Goal: Find specific fact: Find specific fact

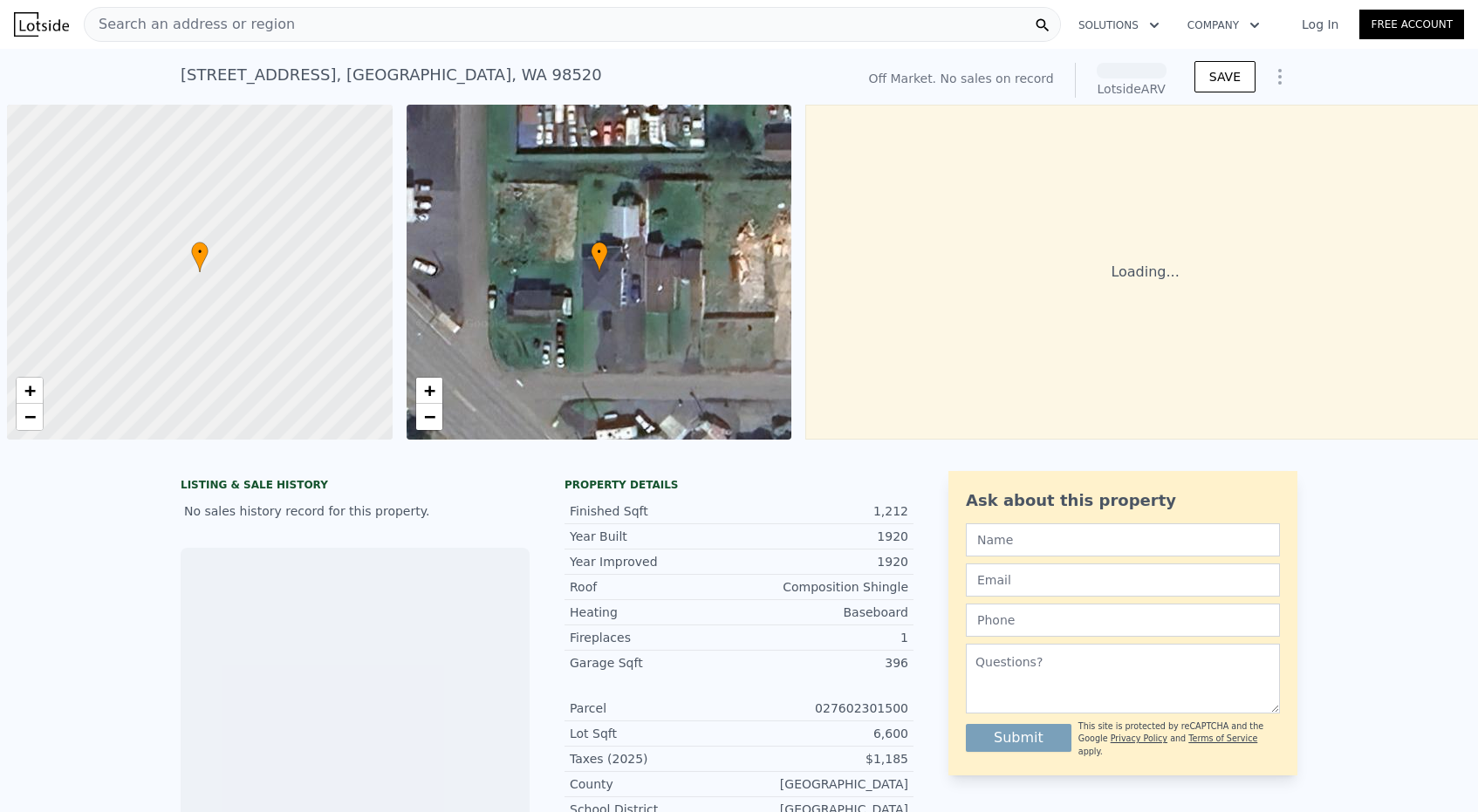
scroll to position [0, 7]
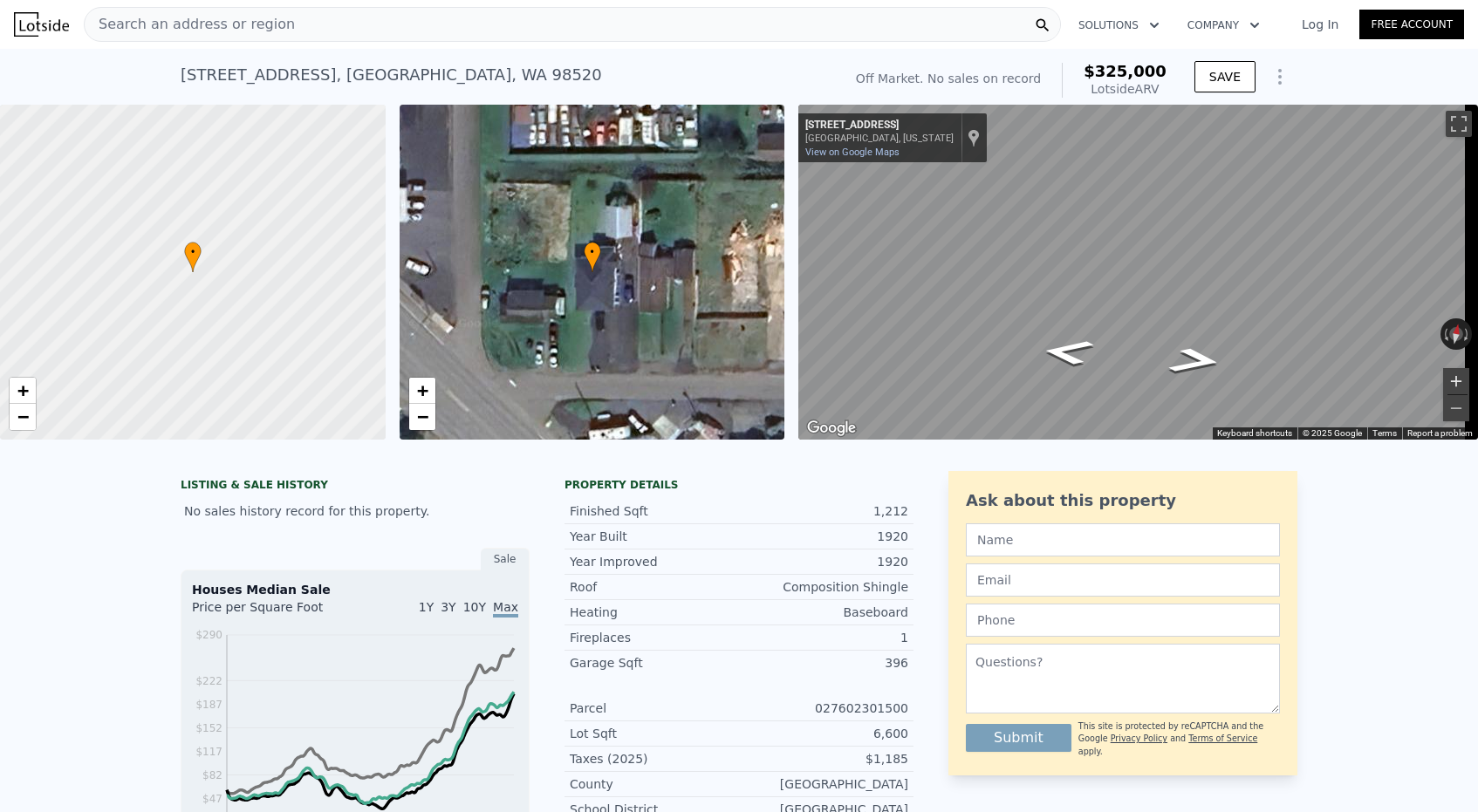
click at [1447, 379] on button "Zoom in" at bounding box center [1456, 382] width 26 height 26
click at [1449, 407] on button "Zoom out" at bounding box center [1456, 408] width 26 height 26
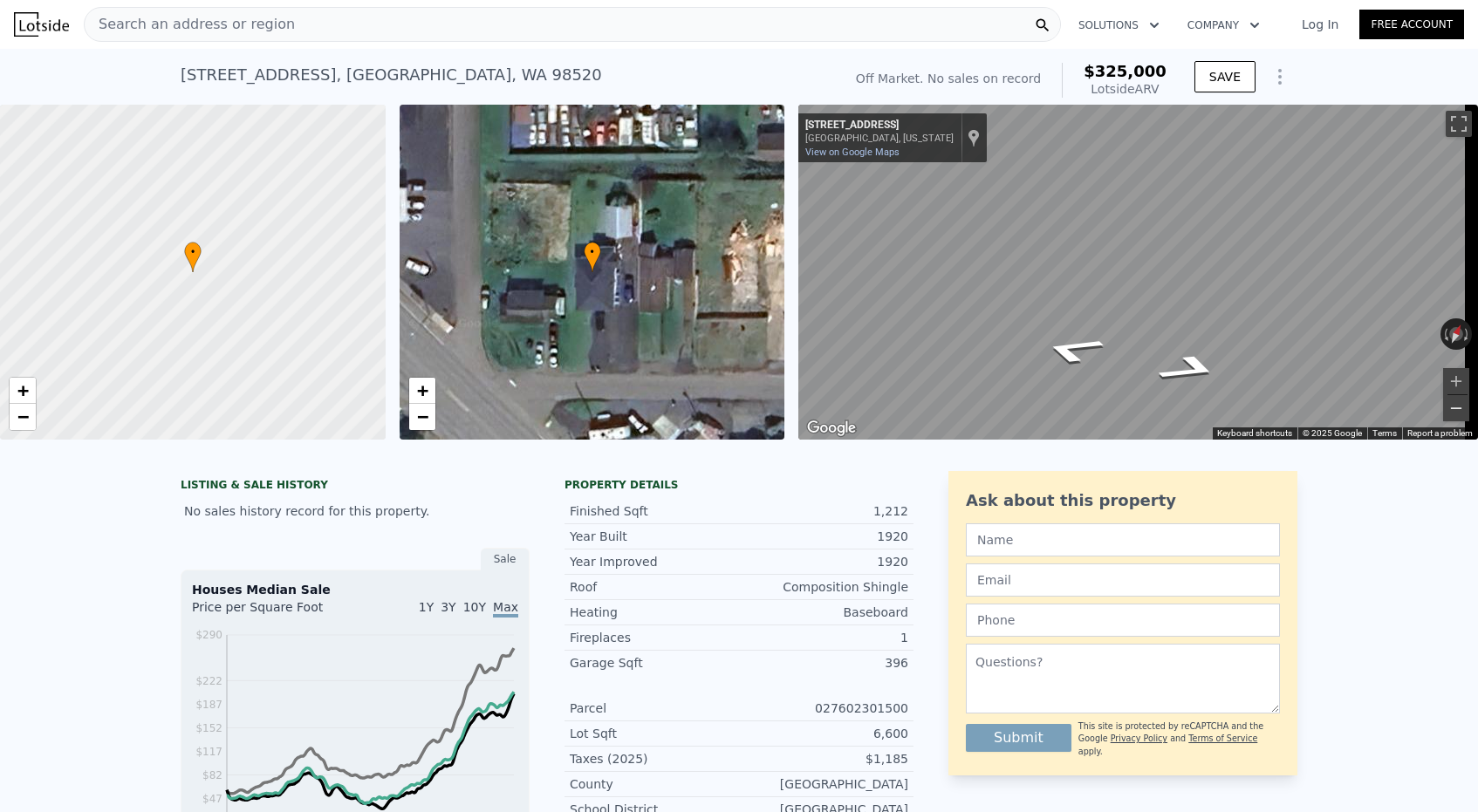
click at [1449, 407] on button "Zoom out" at bounding box center [1456, 408] width 26 height 26
click at [268, 85] on div "[STREET_ADDRESS]" at bounding box center [391, 75] width 421 height 24
click at [270, 82] on div "[STREET_ADDRESS]" at bounding box center [391, 75] width 421 height 24
click at [271, 81] on div "[STREET_ADDRESS]" at bounding box center [391, 75] width 421 height 24
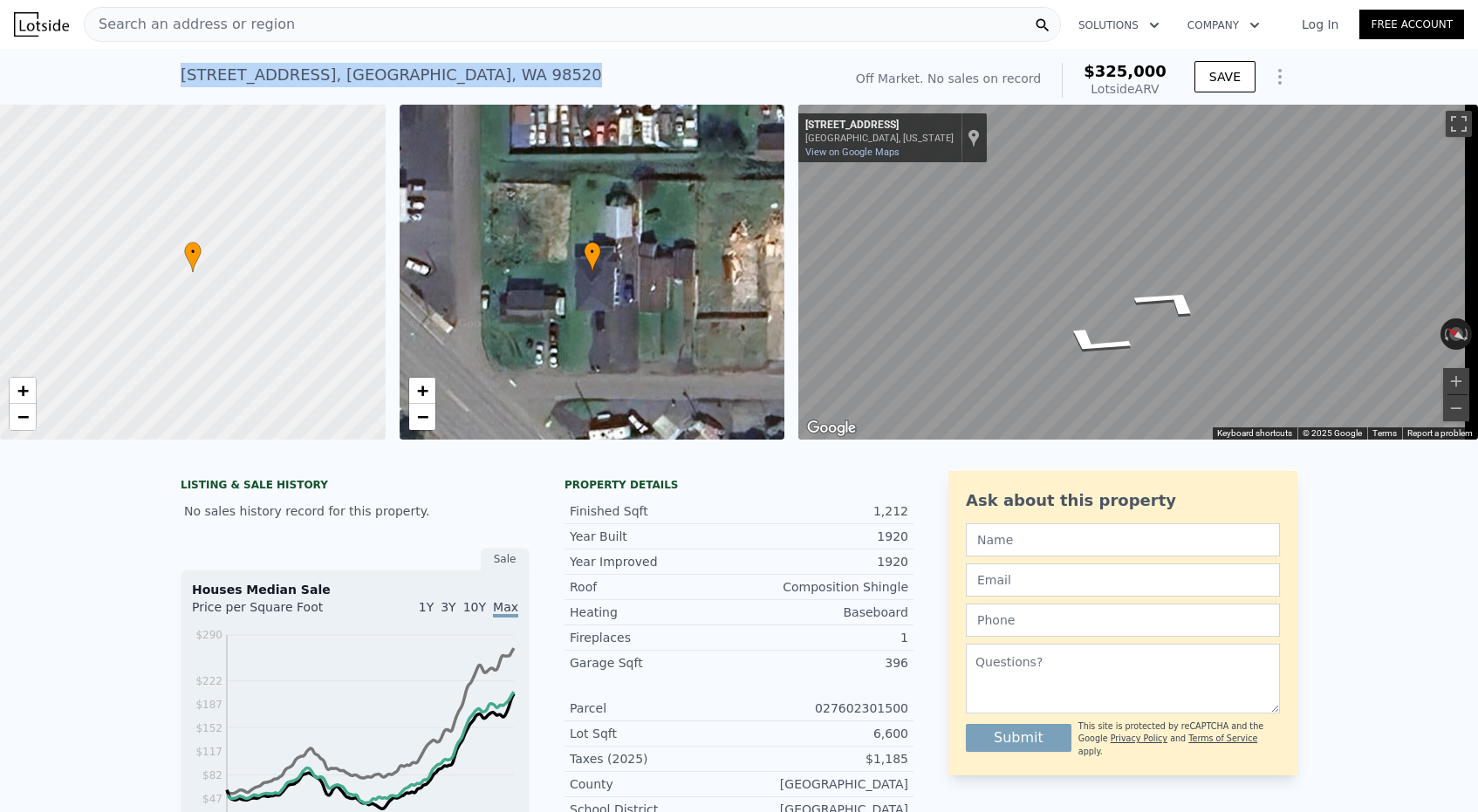
copy div "[STREET_ADDRESS] No sales on record (~ARV $325k )"
